Goal: Information Seeking & Learning: Learn about a topic

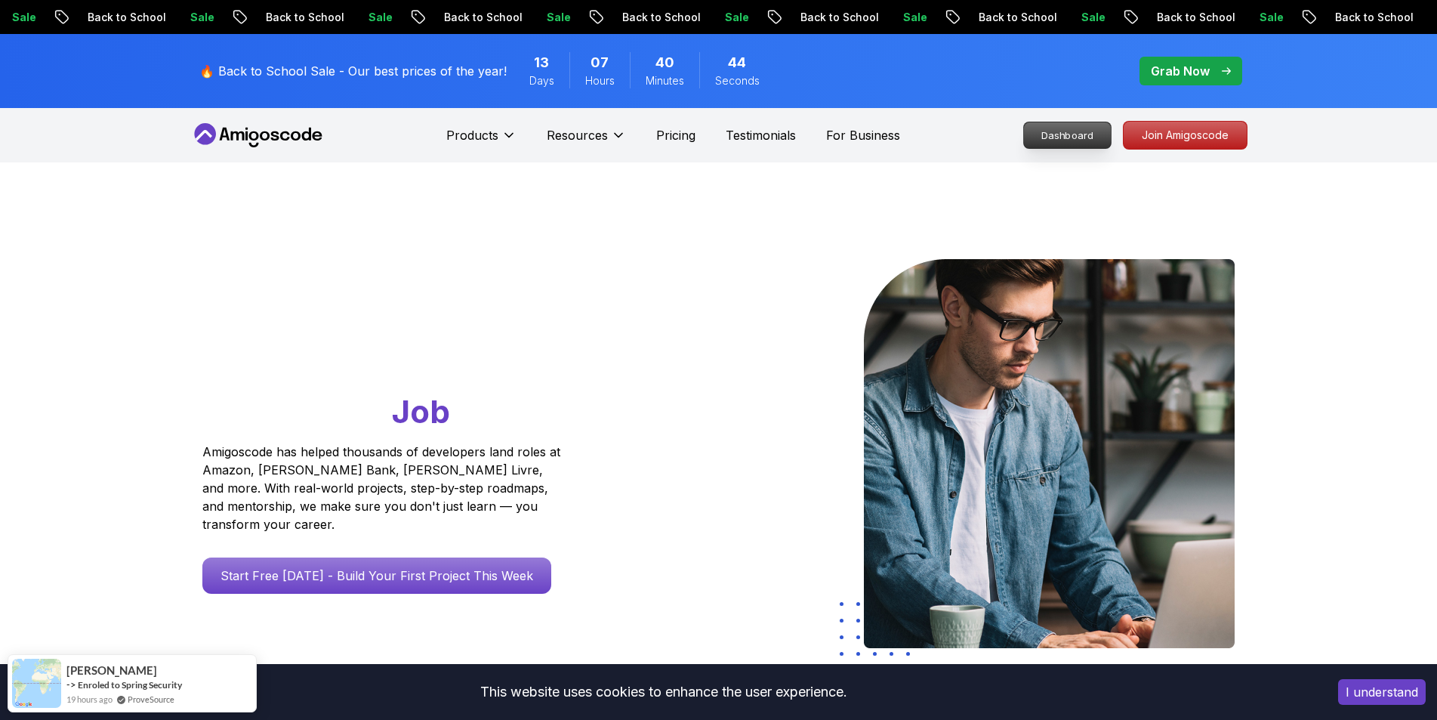
click at [1078, 131] on p "Dashboard" at bounding box center [1067, 135] width 87 height 26
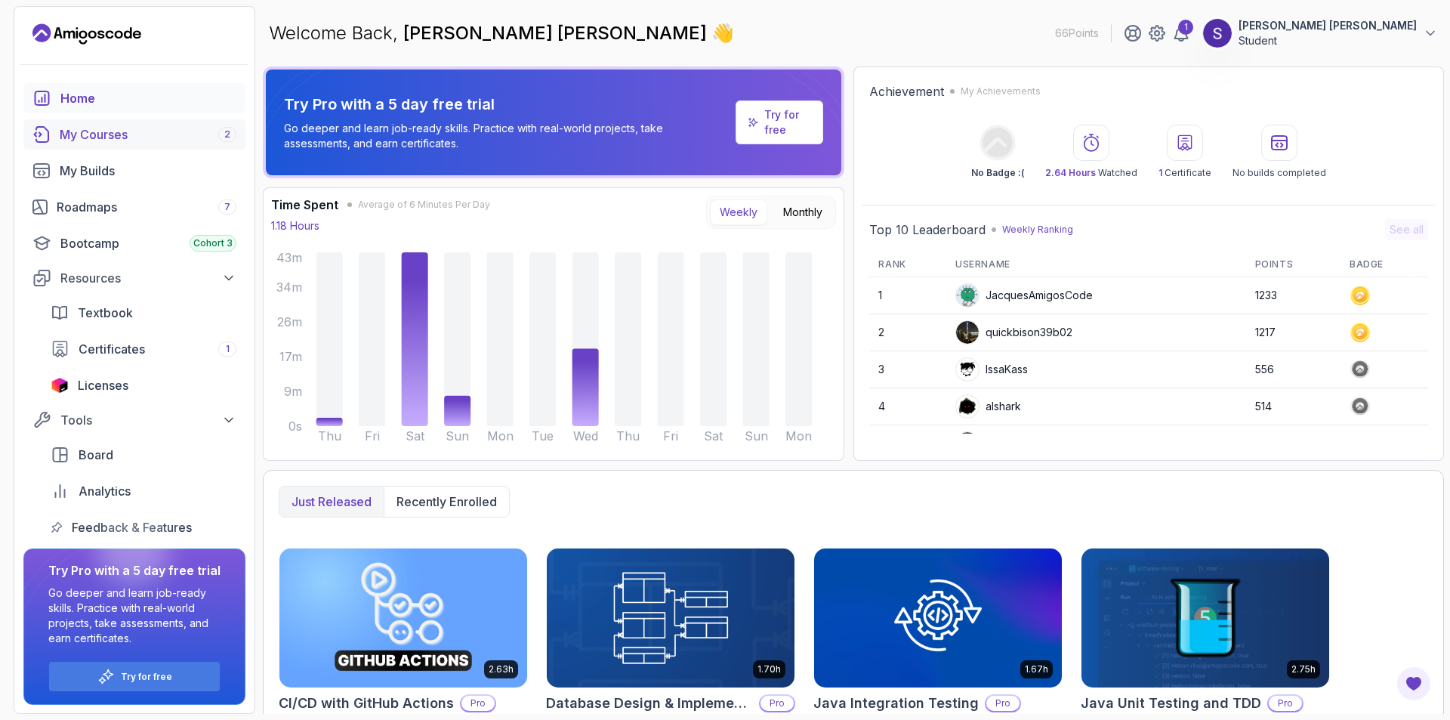
click at [145, 130] on div "My Courses 2" at bounding box center [148, 134] width 177 height 18
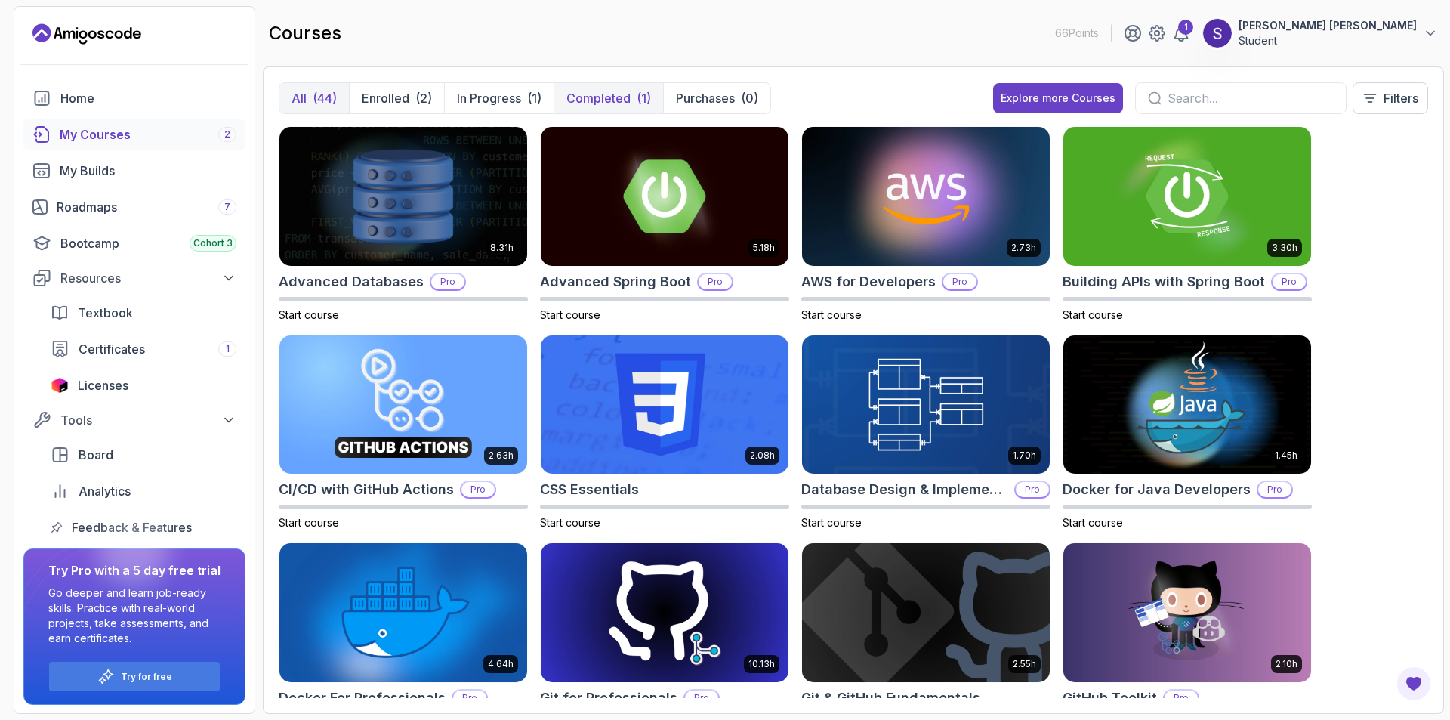
click at [591, 107] on button "Completed (1)" at bounding box center [609, 98] width 110 height 30
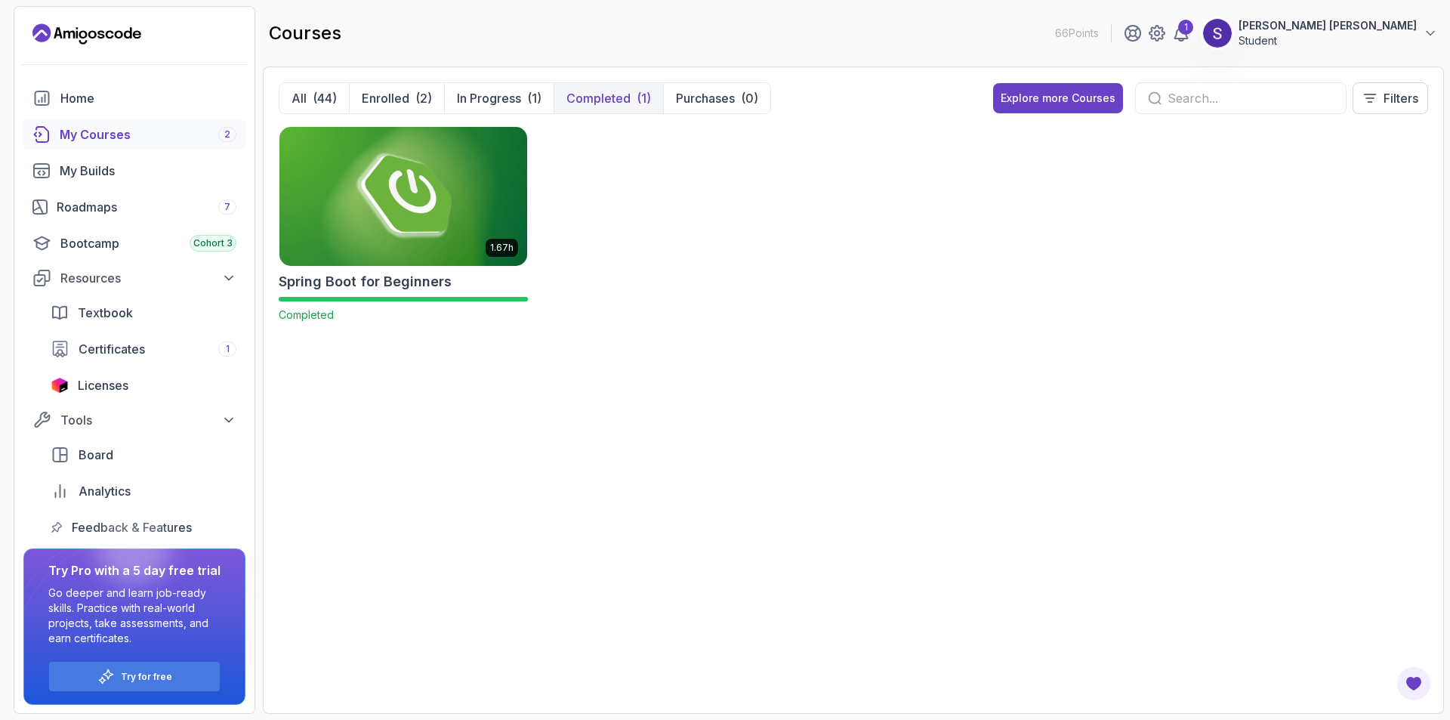
click at [413, 205] on img at bounding box center [403, 196] width 260 height 146
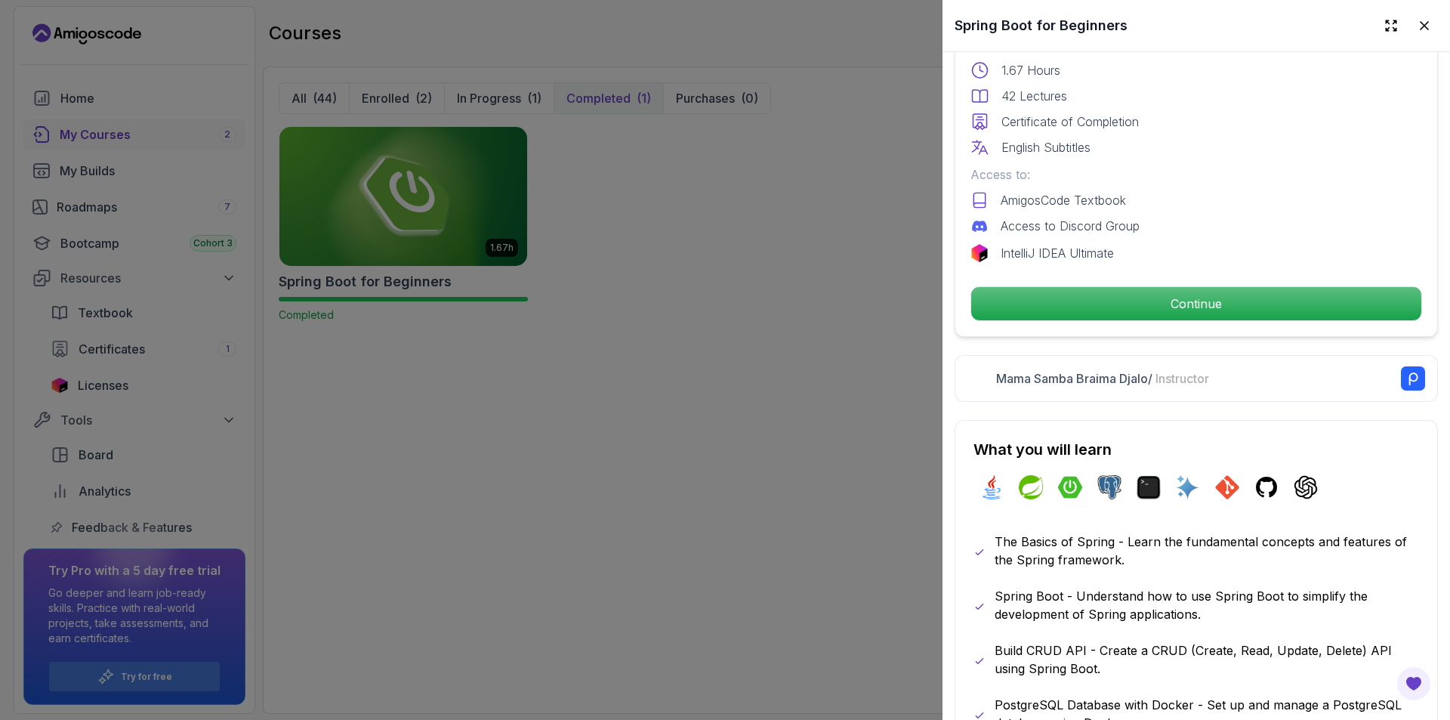
scroll to position [453, 0]
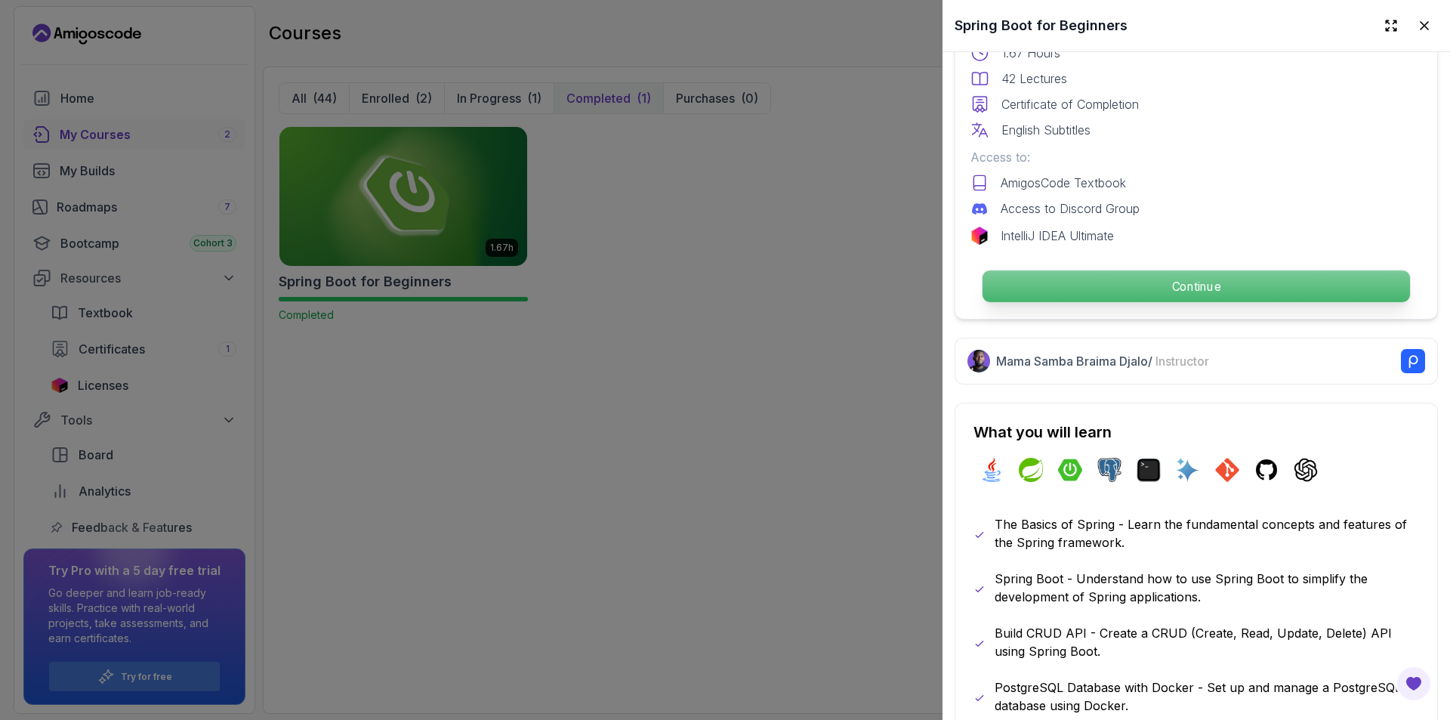
click at [1066, 279] on p "Continue" at bounding box center [1195, 286] width 427 height 32
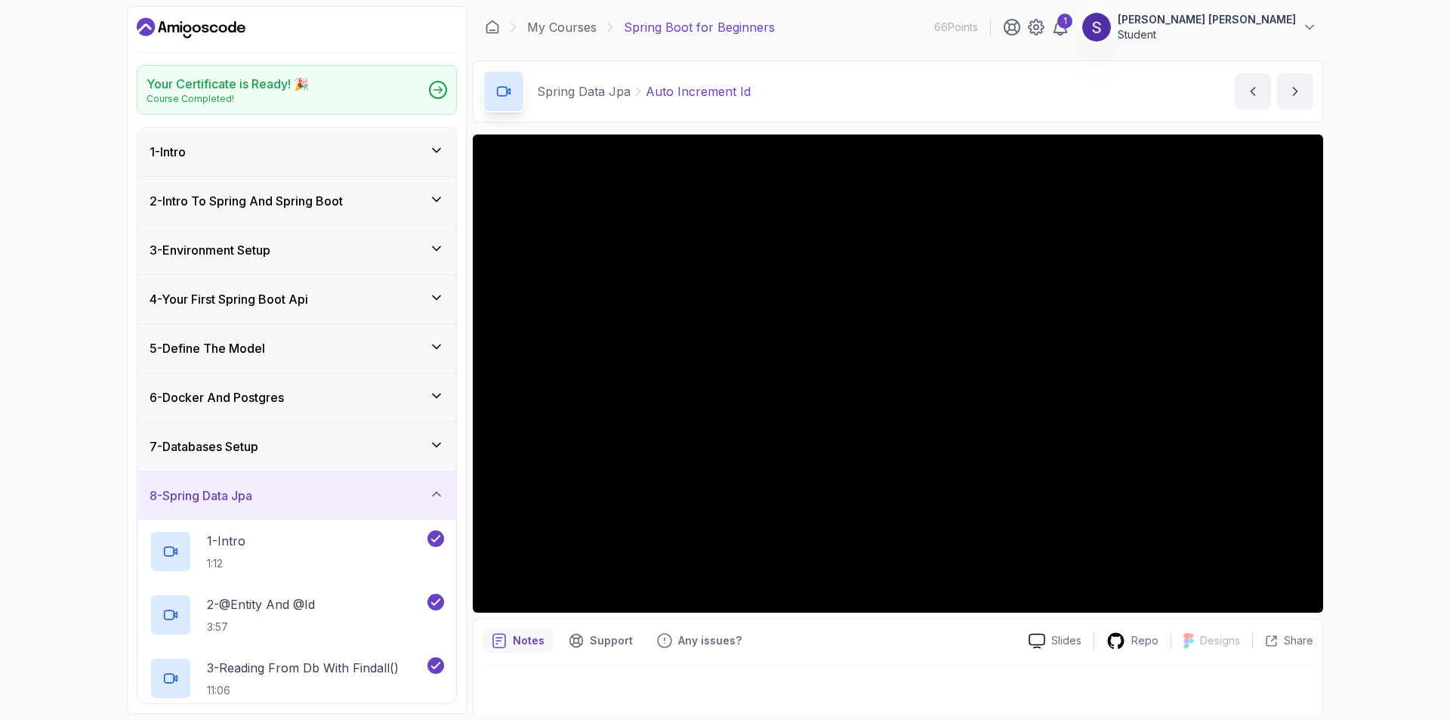
click at [322, 397] on div "6 - Docker And Postgres" at bounding box center [297, 397] width 295 height 18
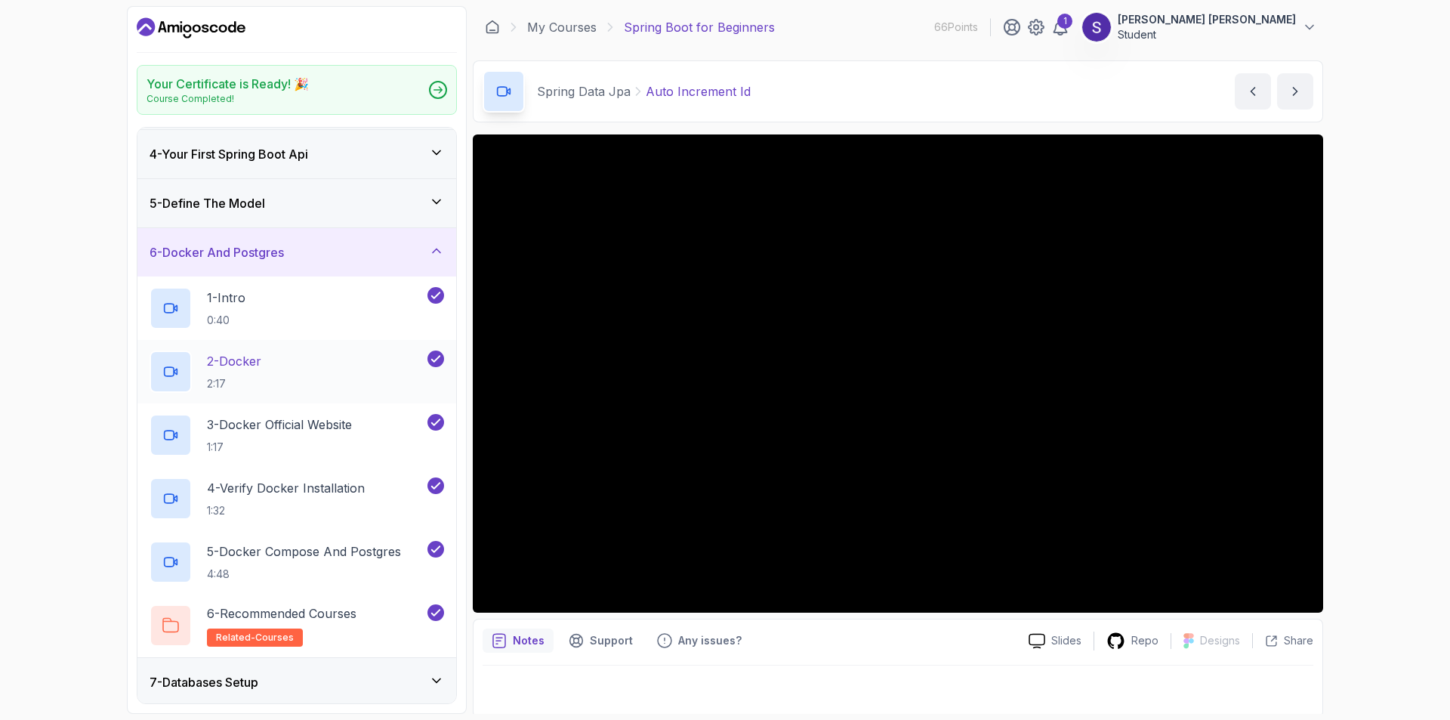
scroll to position [151, 0]
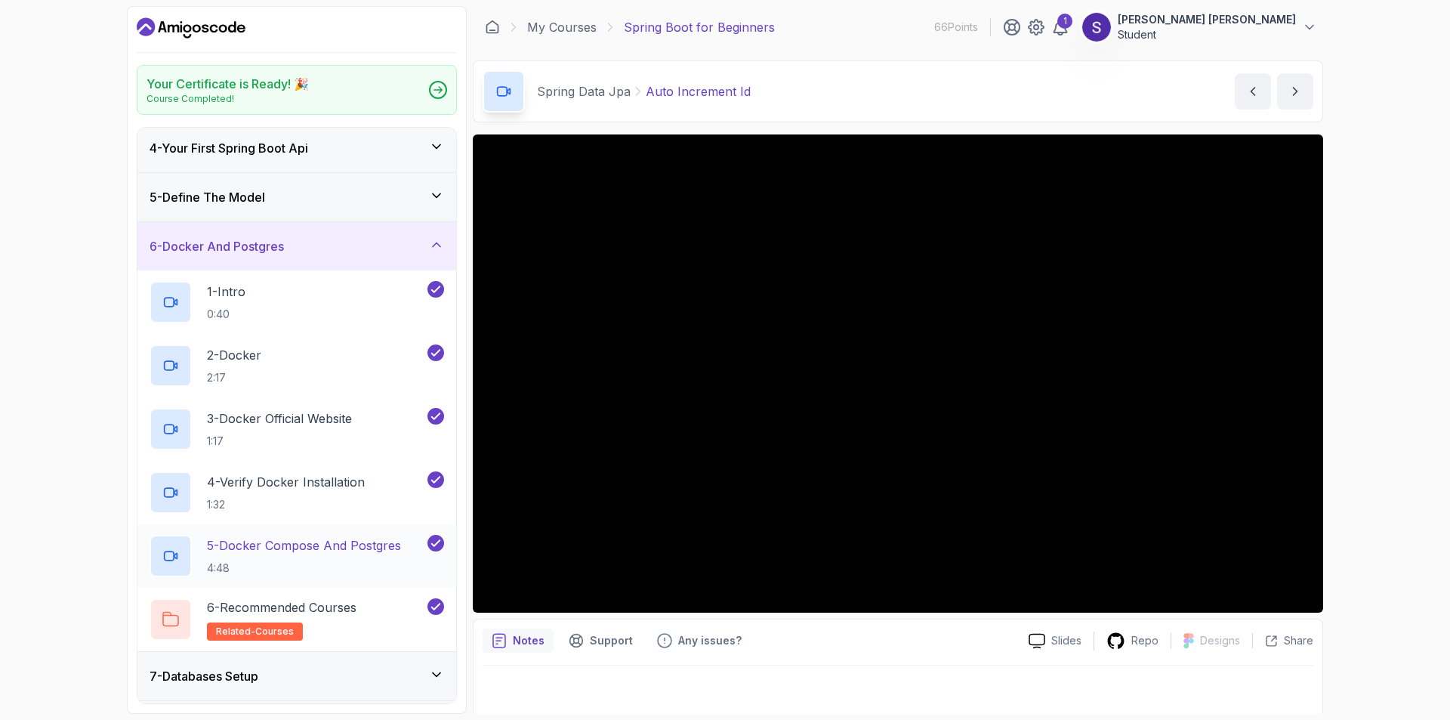
click at [292, 549] on p "5 - Docker Compose And Postgres" at bounding box center [304, 545] width 194 height 18
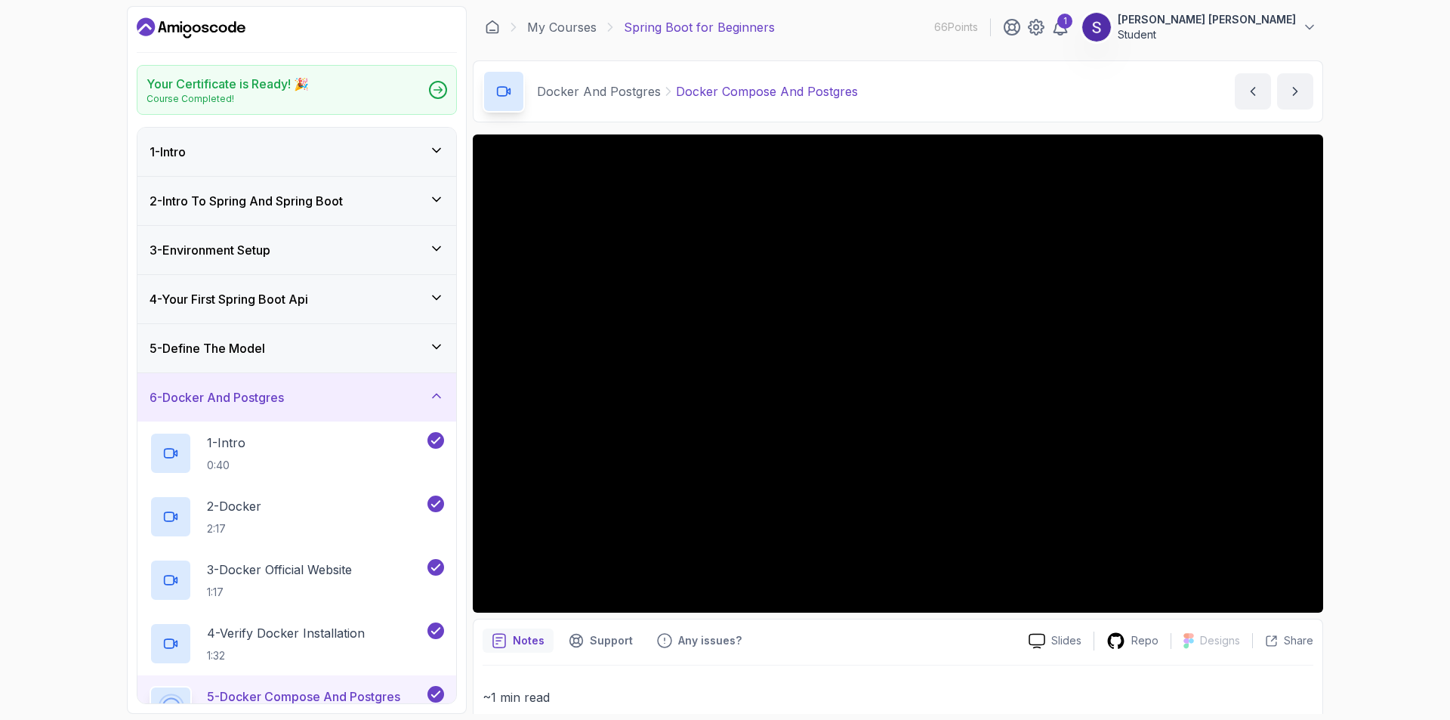
click at [319, 239] on div "3 - Environment Setup" at bounding box center [296, 250] width 319 height 48
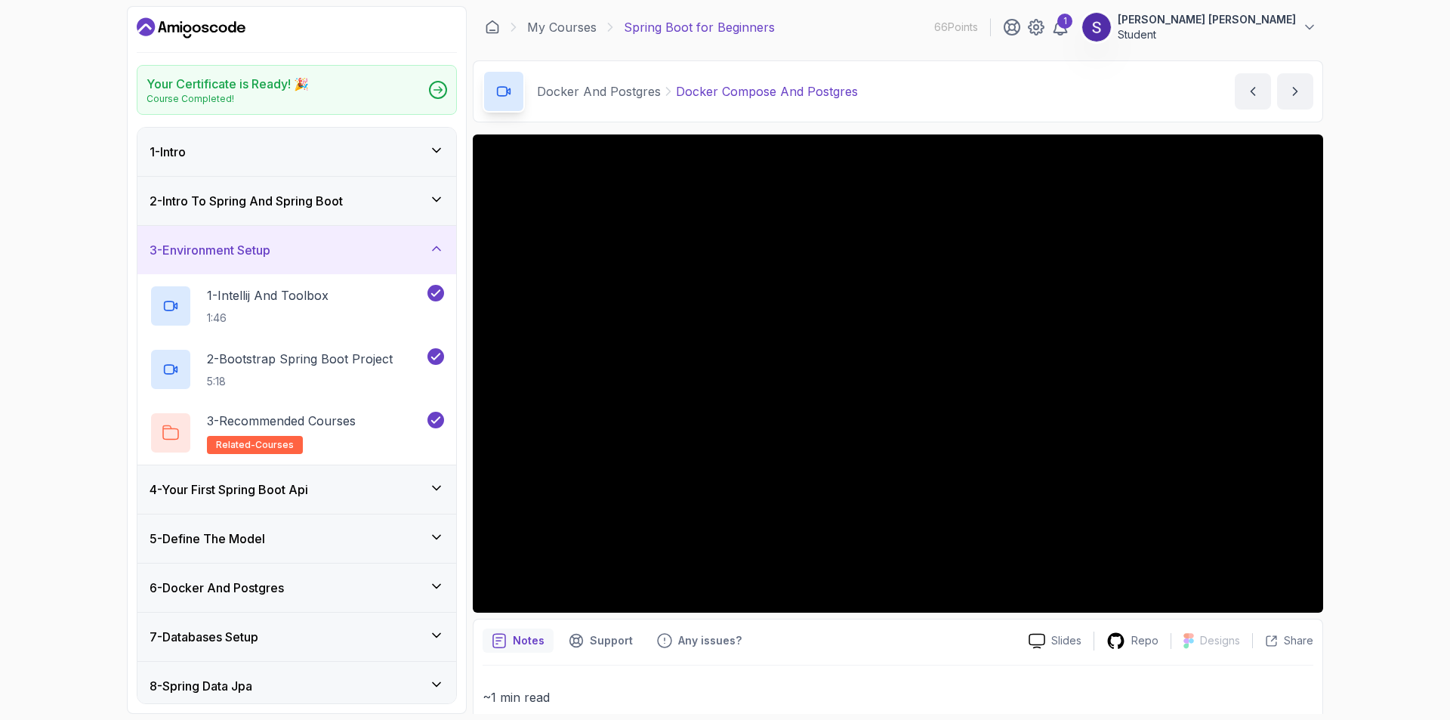
click at [319, 239] on div "3 - Environment Setup" at bounding box center [296, 250] width 319 height 48
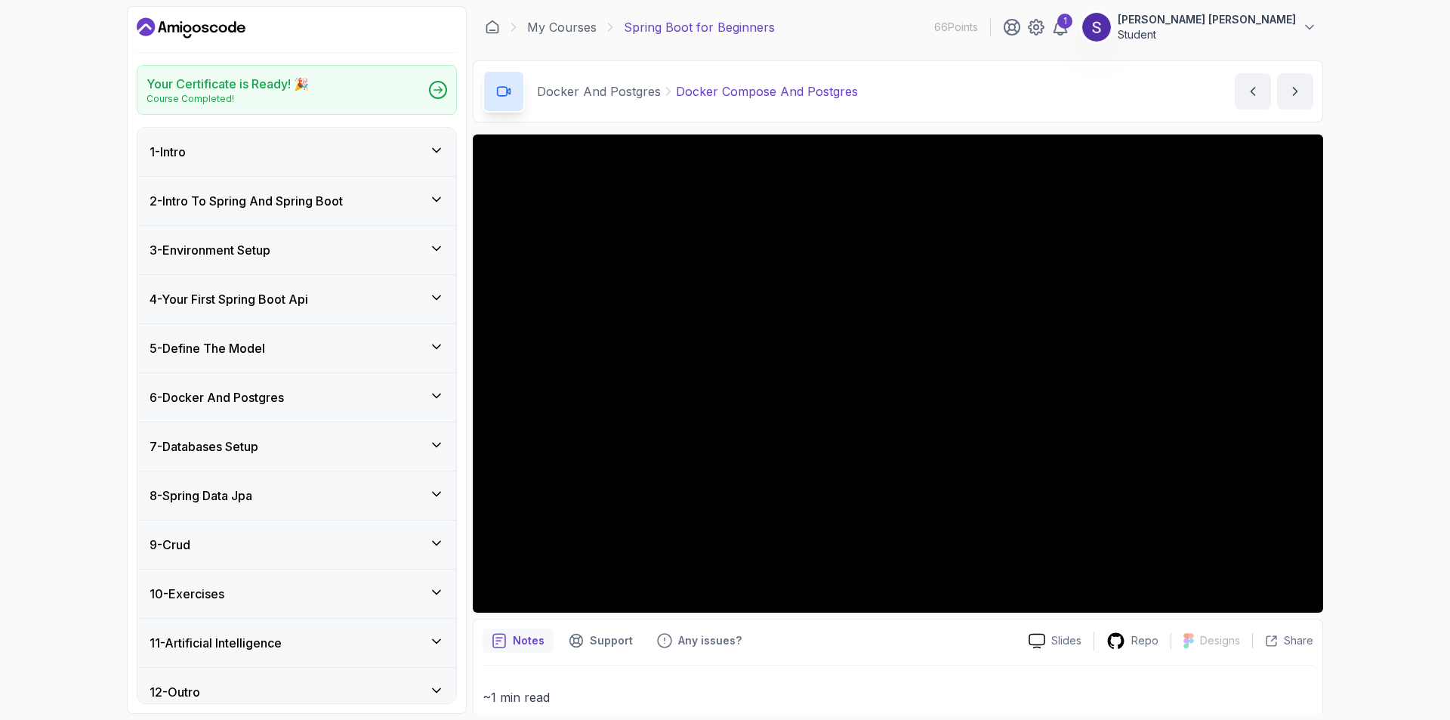
click at [236, 303] on h3 "4 - Your First Spring Boot Api" at bounding box center [229, 299] width 159 height 18
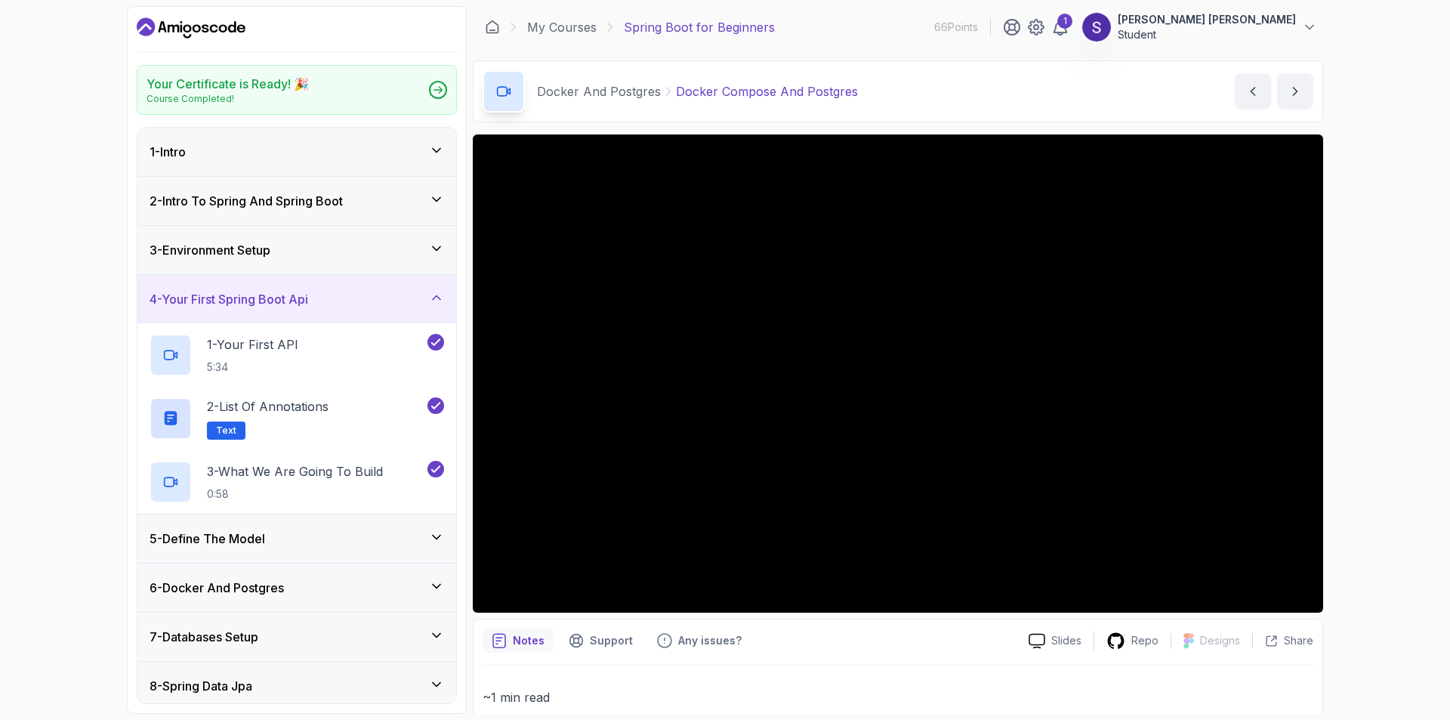
click at [236, 303] on h3 "4 - Your First Spring Boot Api" at bounding box center [229, 299] width 159 height 18
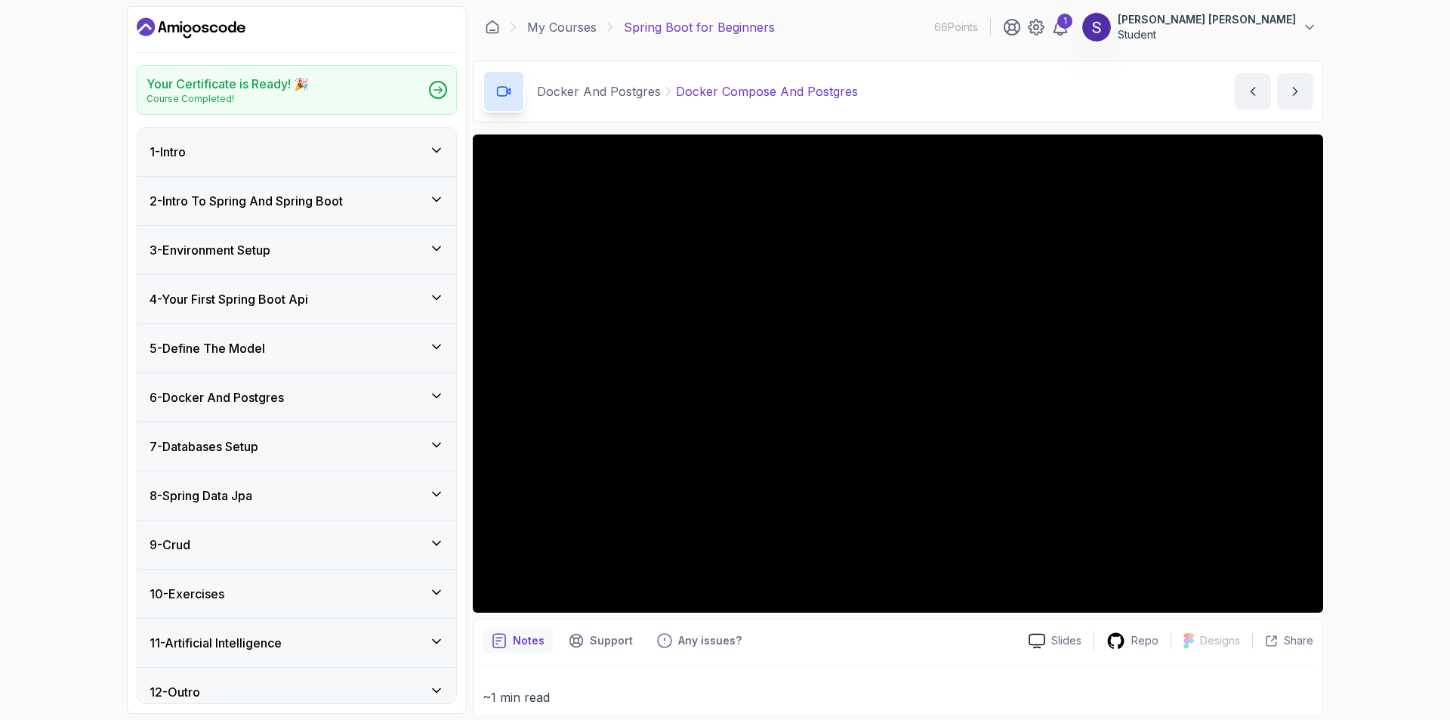
click at [246, 350] on h3 "5 - Define The Model" at bounding box center [208, 348] width 116 height 18
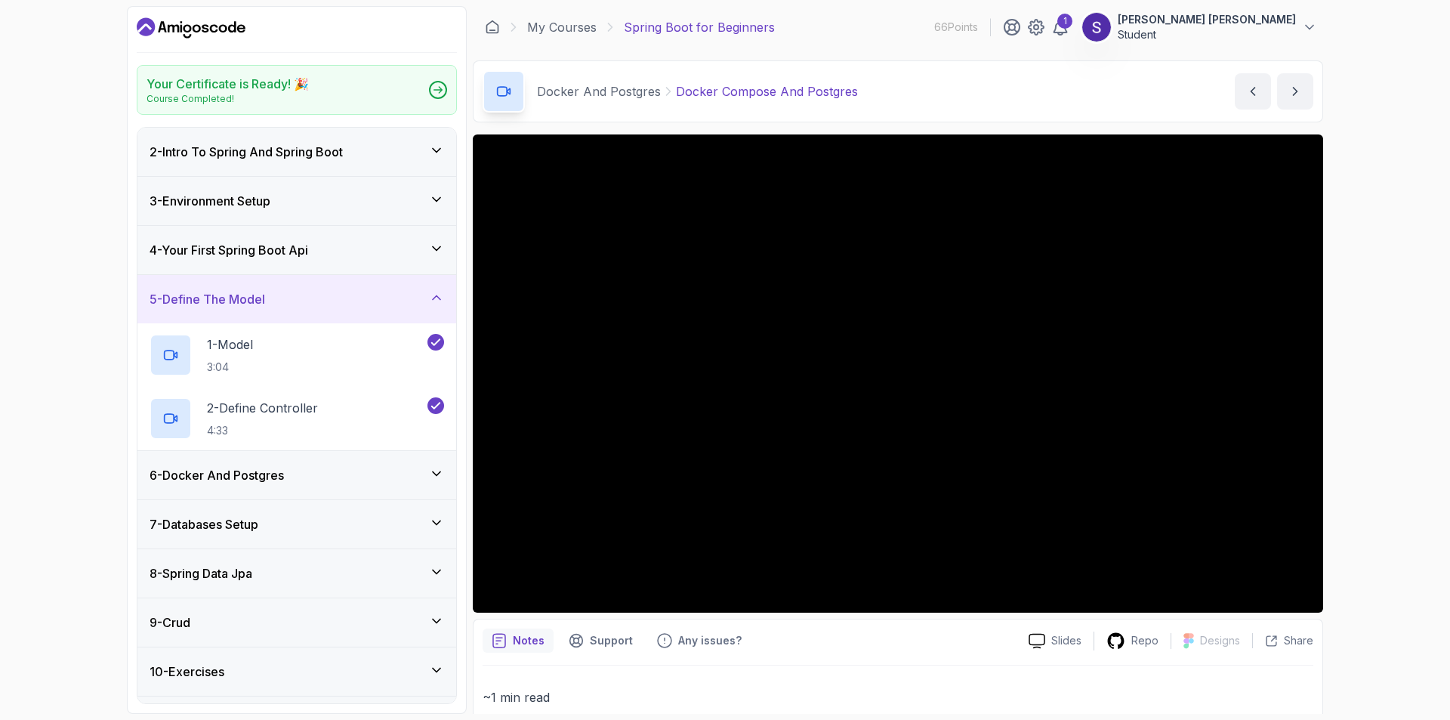
scroll to position [140, 0]
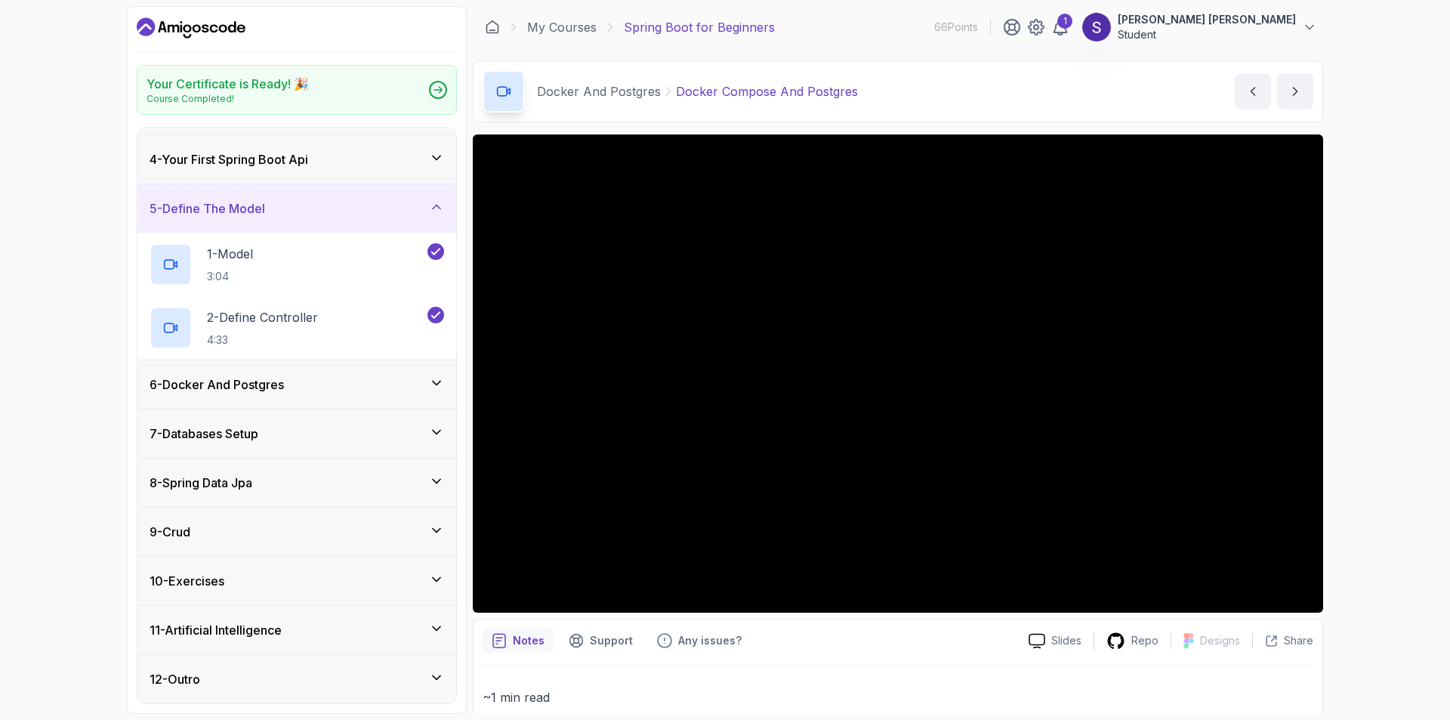
click at [249, 374] on div "6 - Docker And Postgres" at bounding box center [296, 384] width 319 height 48
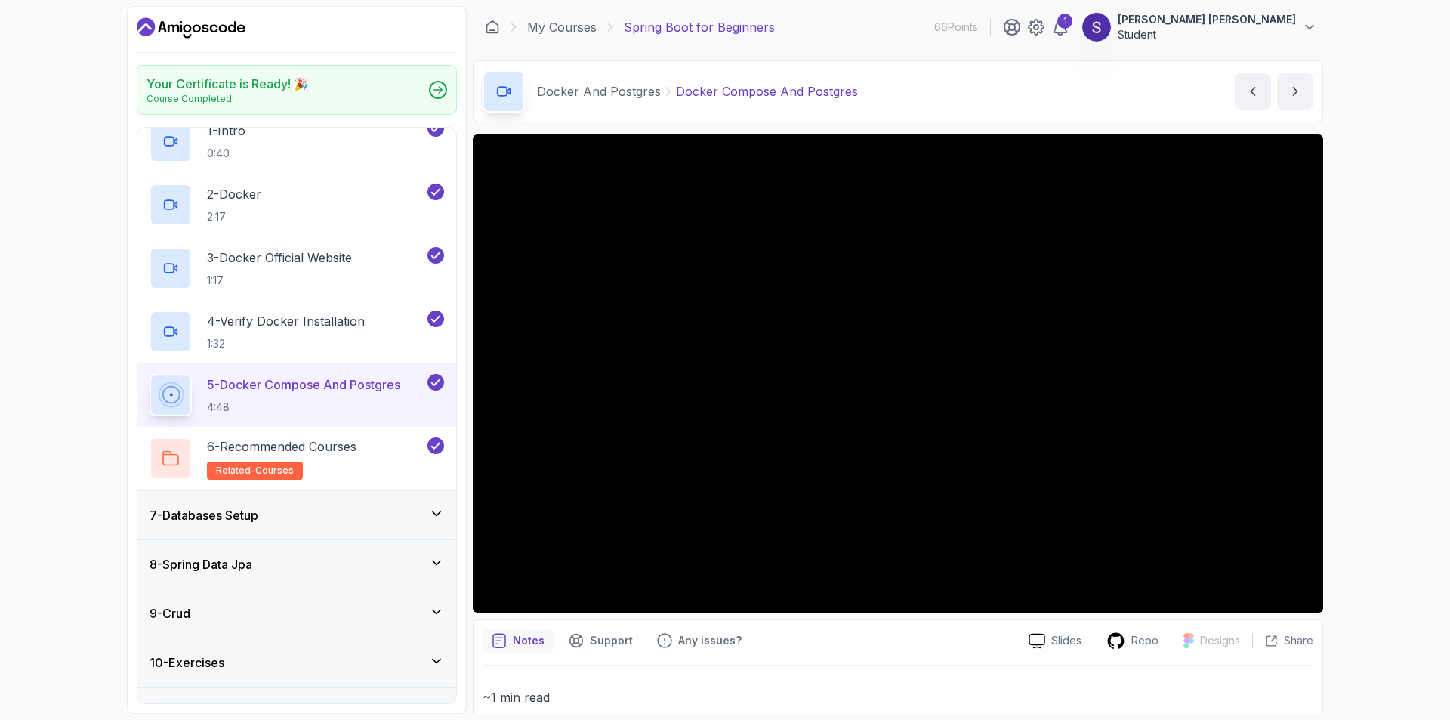
scroll to position [318, 0]
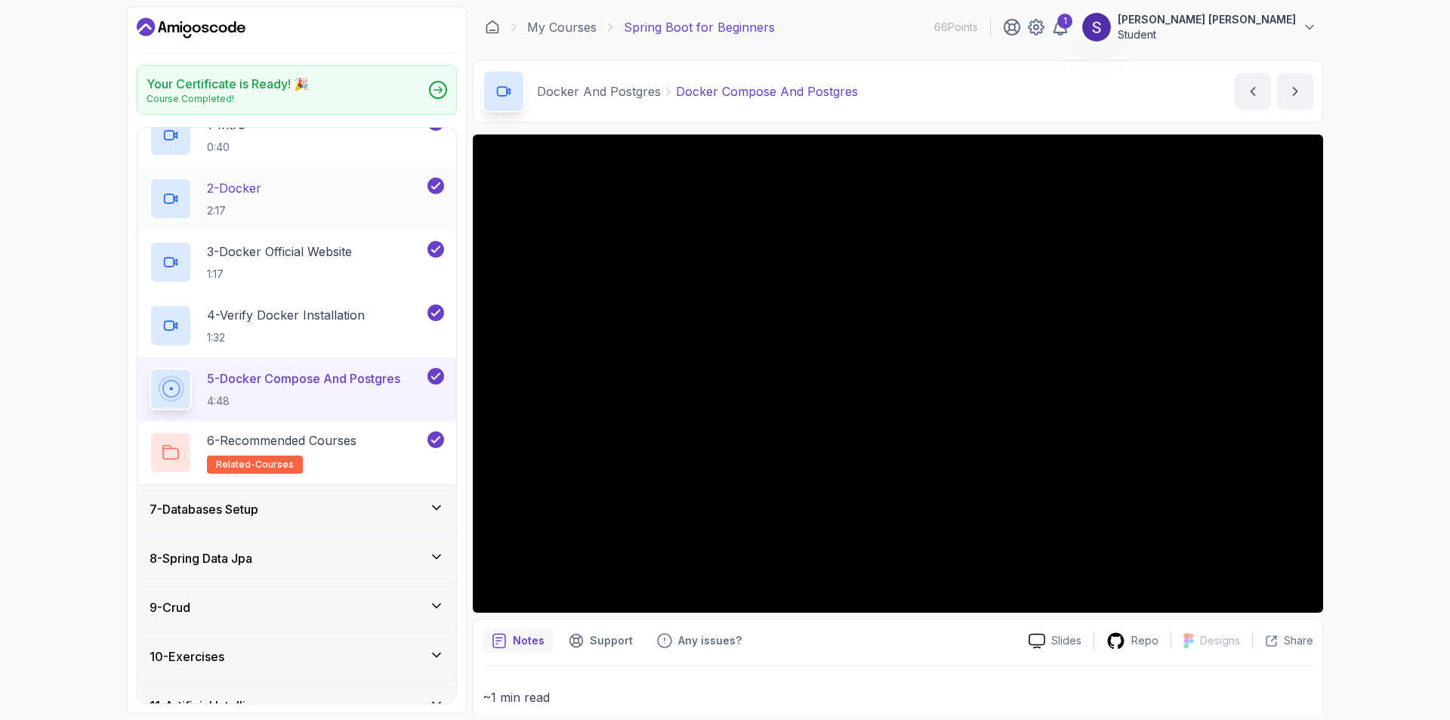
click at [250, 500] on h3 "7 - Databases Setup" at bounding box center [204, 509] width 109 height 18
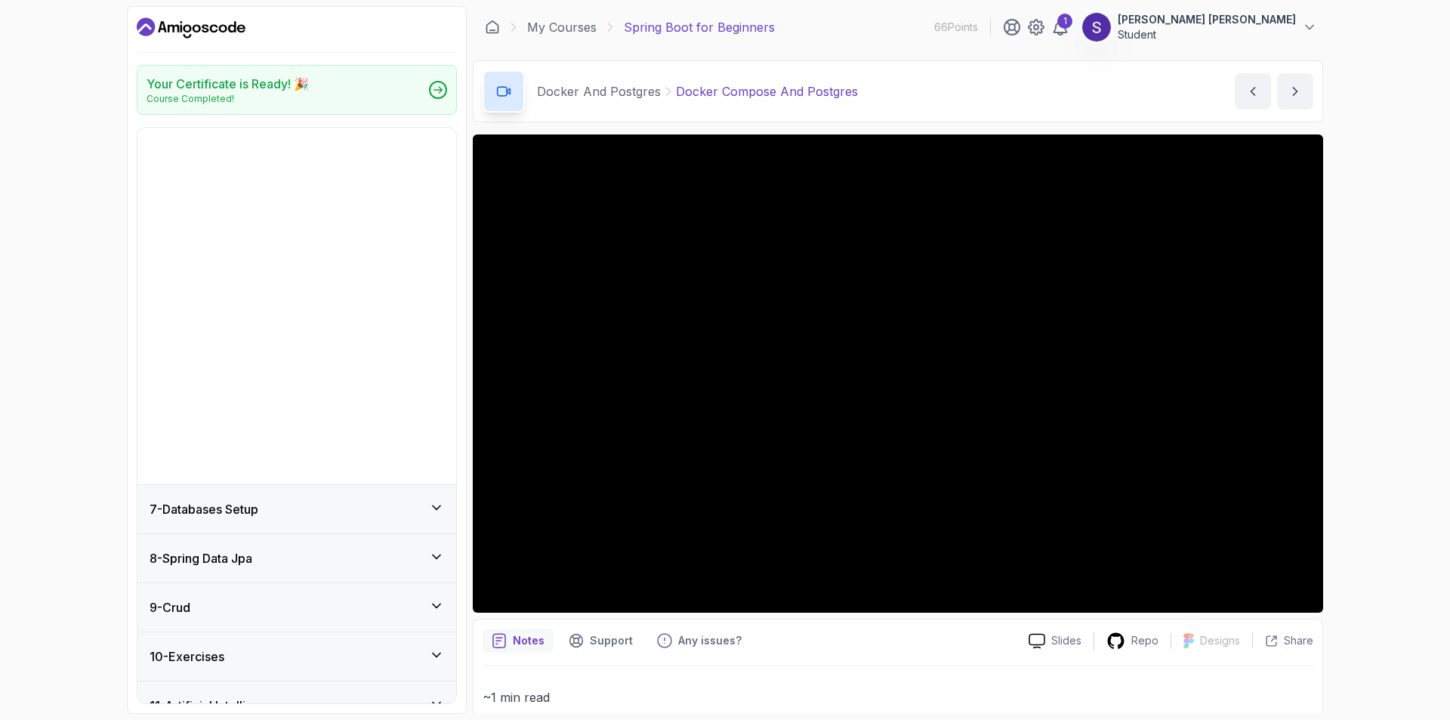
scroll to position [13, 0]
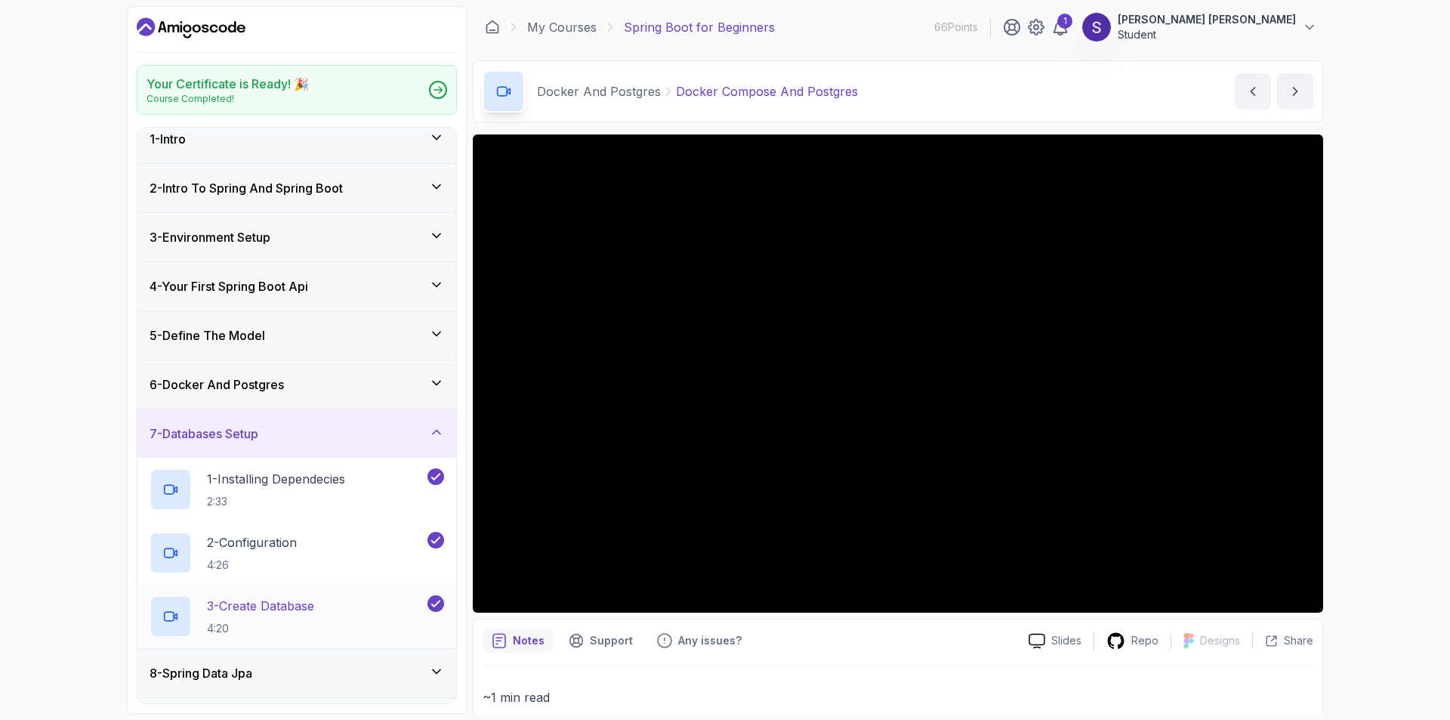
click at [228, 611] on p "3 - Create Database" at bounding box center [260, 606] width 107 height 18
